Goal: Transaction & Acquisition: Subscribe to service/newsletter

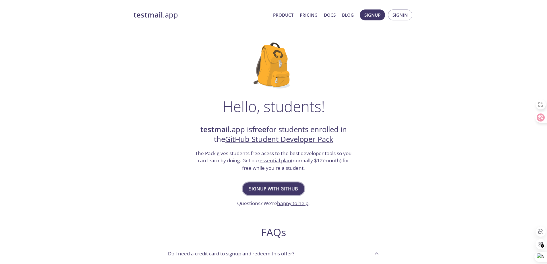
click at [297, 192] on span "Signup with GitHub" at bounding box center [273, 189] width 49 height 8
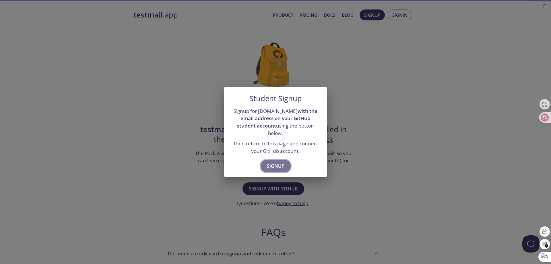
click at [284, 160] on button "Signup" at bounding box center [276, 166] width 30 height 13
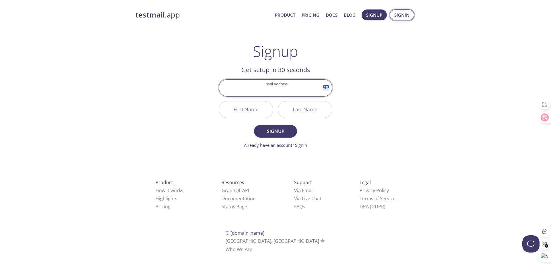
click at [396, 15] on span "Signin" at bounding box center [401, 14] width 15 height 7
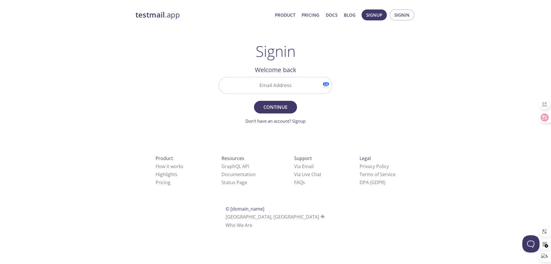
click at [299, 85] on input "Email Address" at bounding box center [275, 85] width 113 height 16
click at [367, 98] on div "testmail .app Product Pricing Docs Blog Signup Signin Signin Welcome back Email…" at bounding box center [276, 125] width 294 height 239
click at [346, 63] on div "testmail .app Product Pricing Docs Blog Signup Signin Signin Welcome back Email…" at bounding box center [276, 125] width 294 height 239
